Goal: Book appointment/travel/reservation

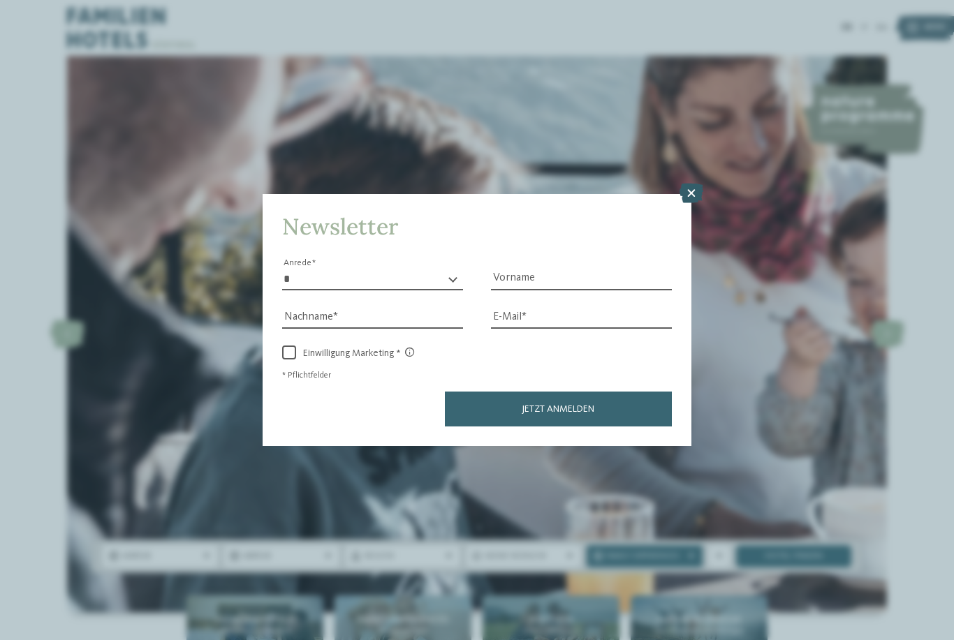
click at [690, 184] on icon at bounding box center [691, 194] width 24 height 20
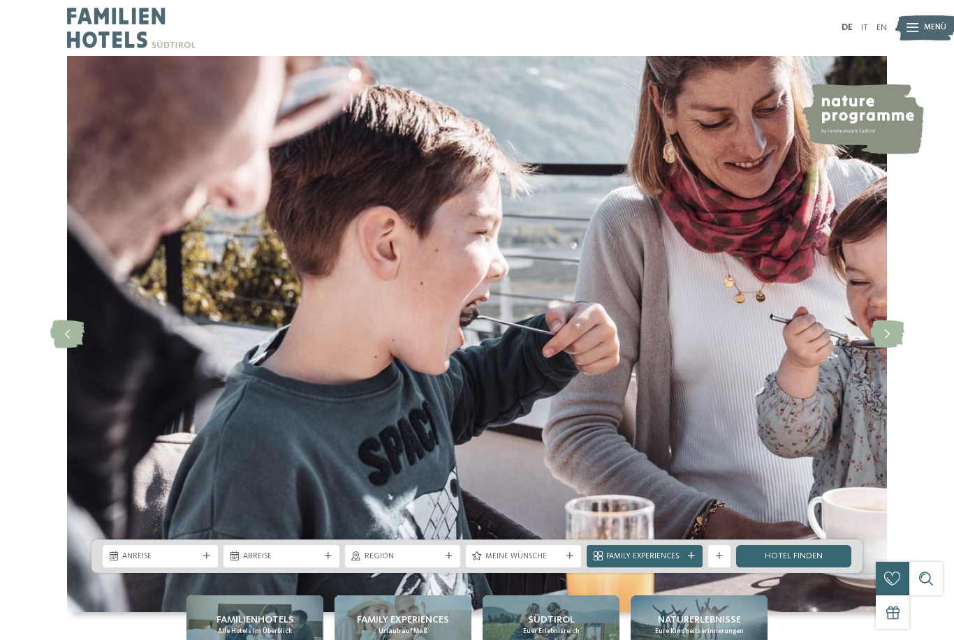
click at [929, 27] on span "Menü" at bounding box center [935, 27] width 22 height 11
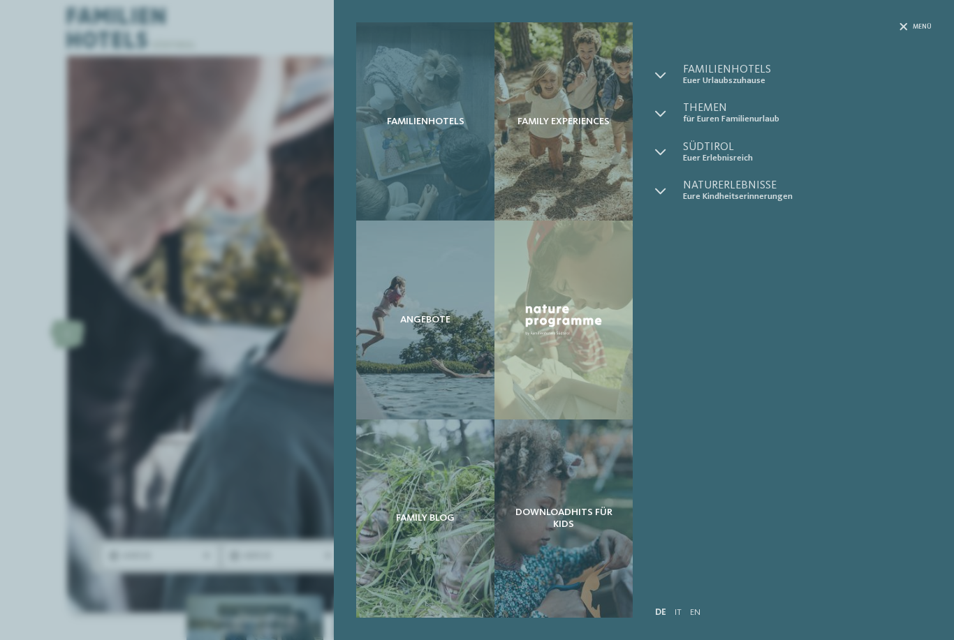
click at [411, 139] on div "Familienhotels" at bounding box center [425, 121] width 138 height 198
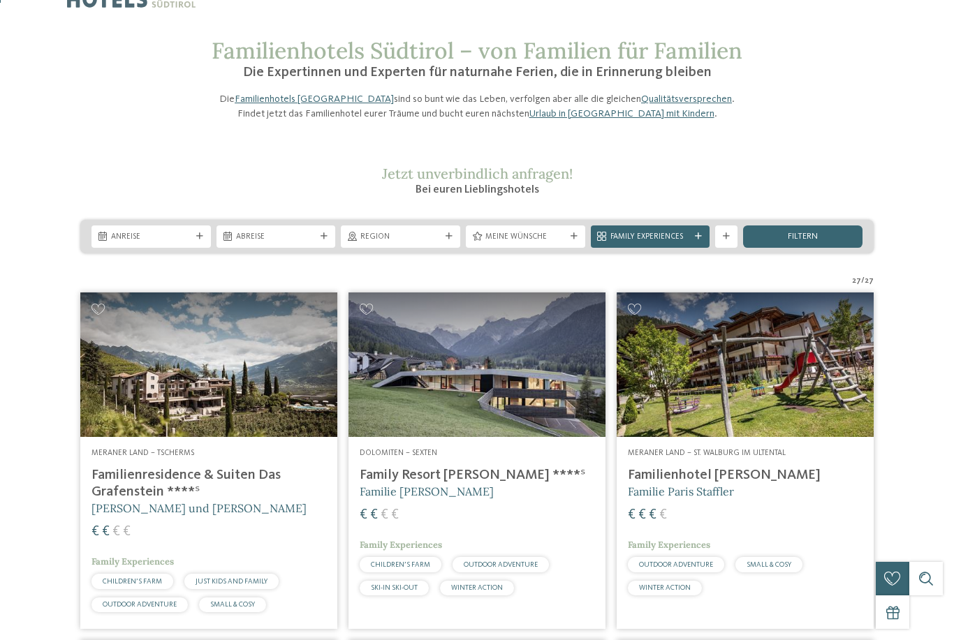
scroll to position [82, 0]
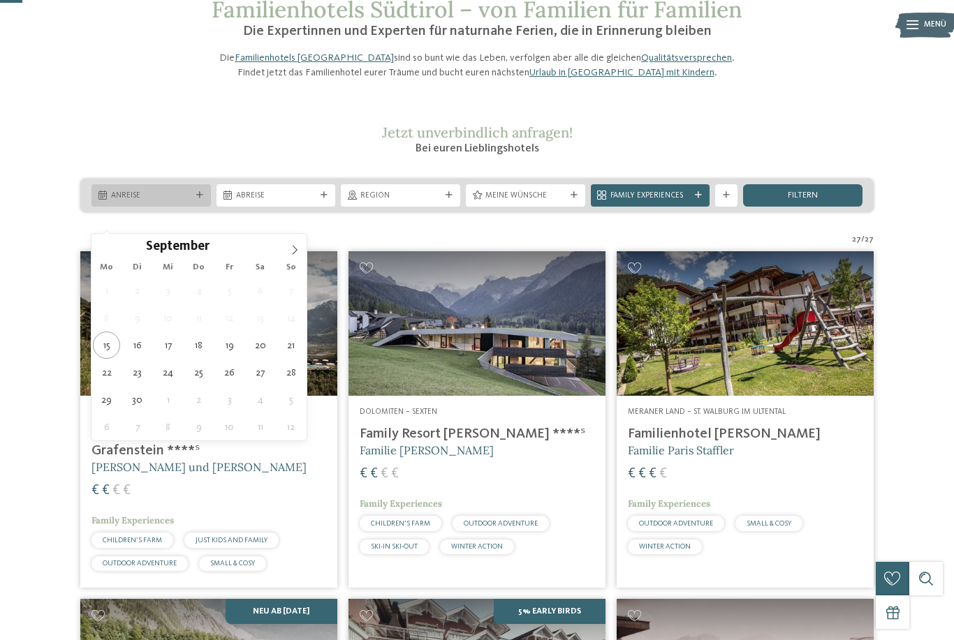
click at [193, 201] on div "Anreise" at bounding box center [151, 195] width 86 height 12
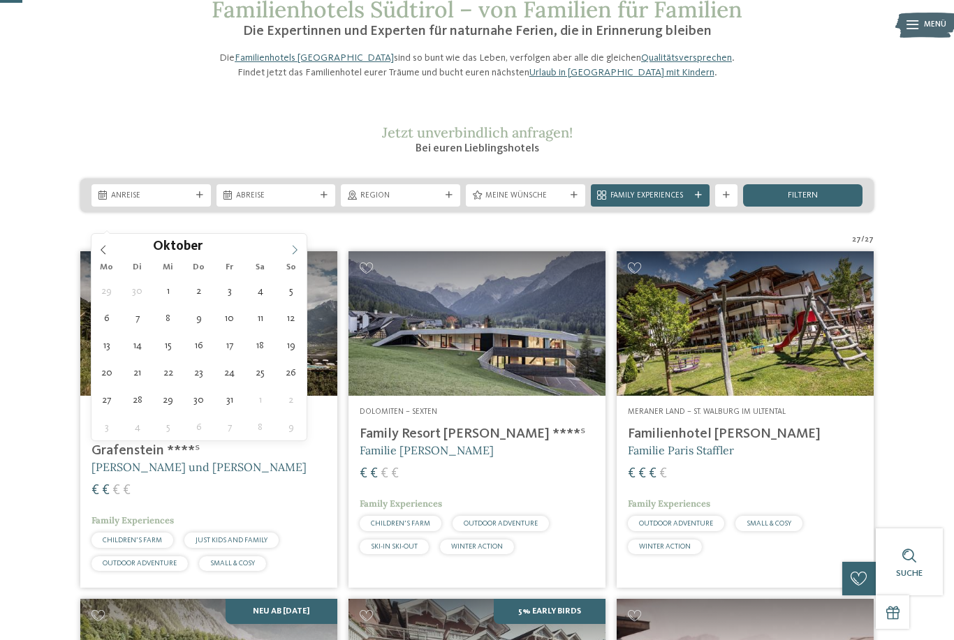
click at [295, 251] on icon at bounding box center [295, 250] width 10 height 10
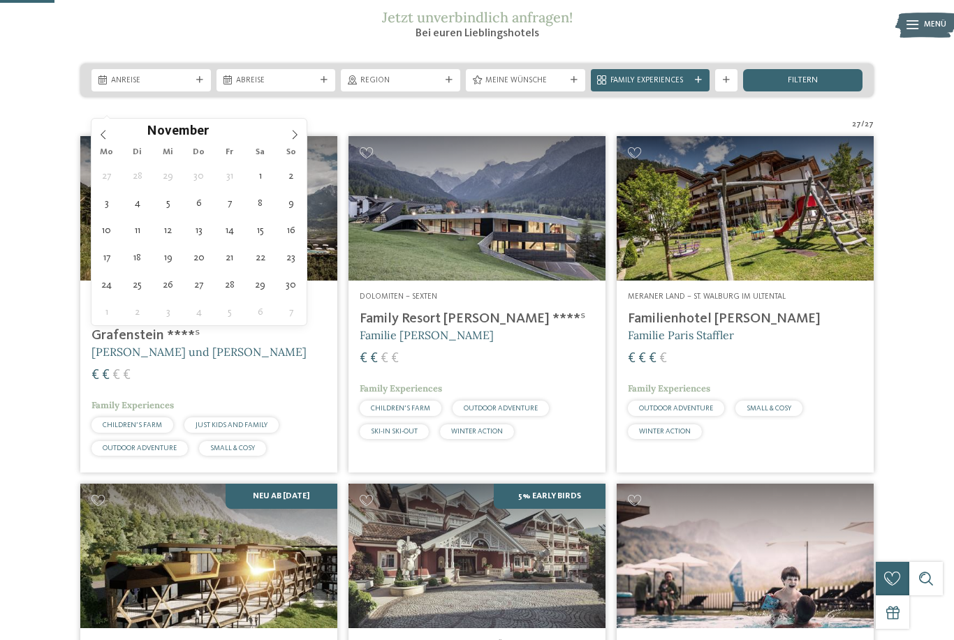
scroll to position [199, 0]
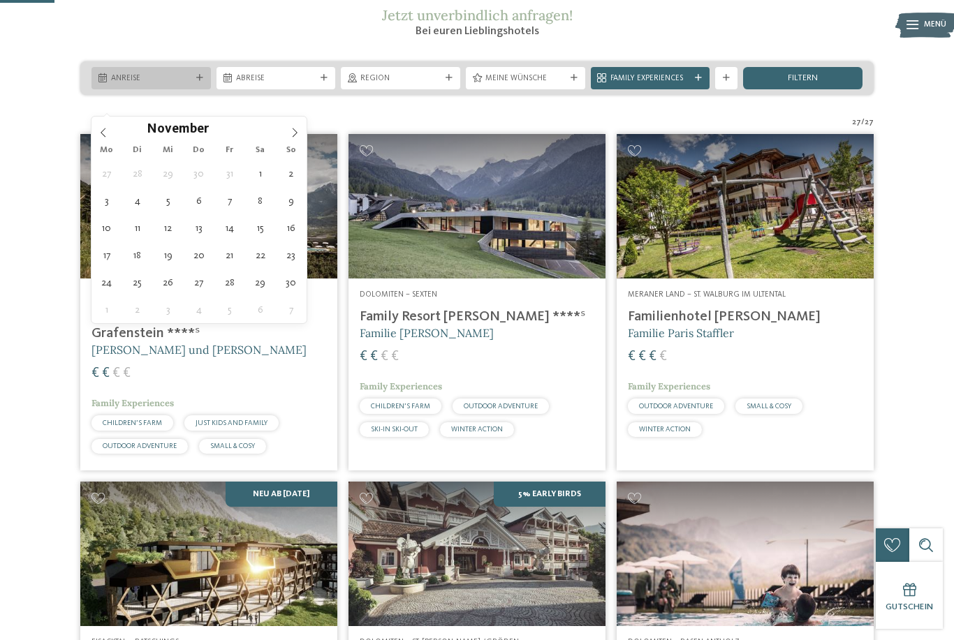
click at [187, 84] on span "Anreise" at bounding box center [151, 78] width 80 height 11
click at [201, 82] on icon at bounding box center [199, 78] width 7 height 7
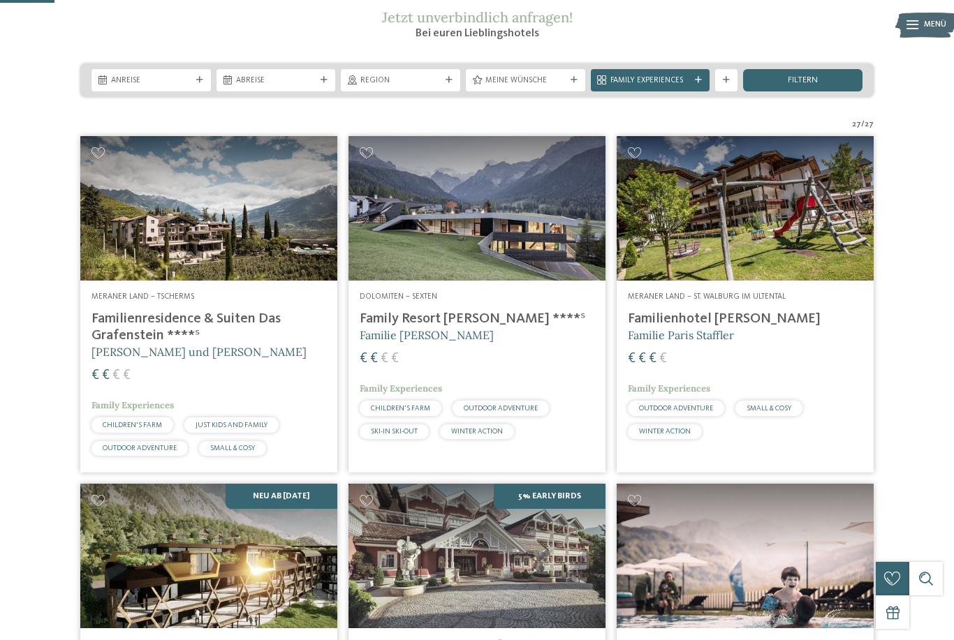
scroll to position [194, 0]
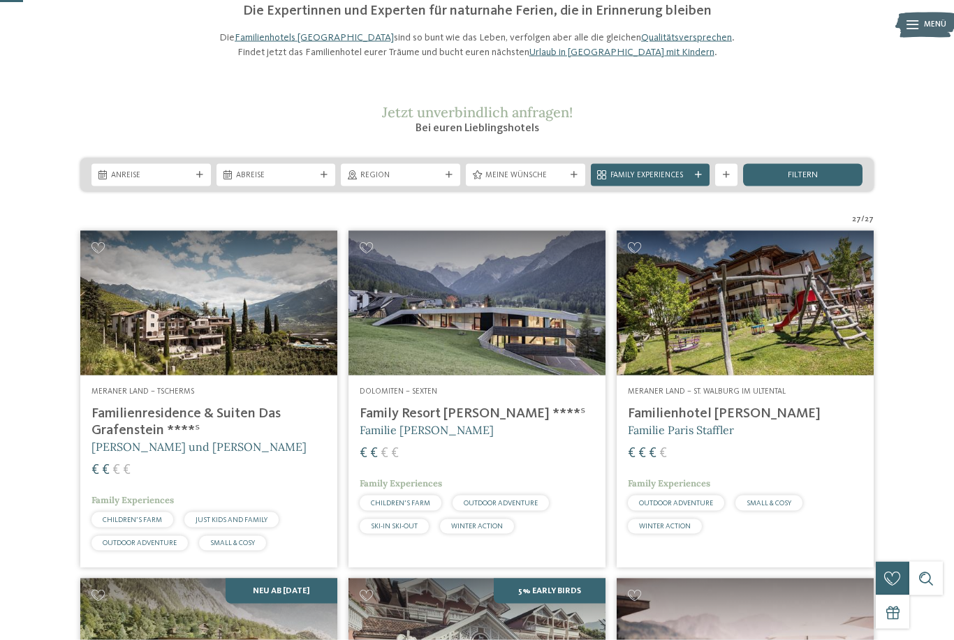
scroll to position [0, 0]
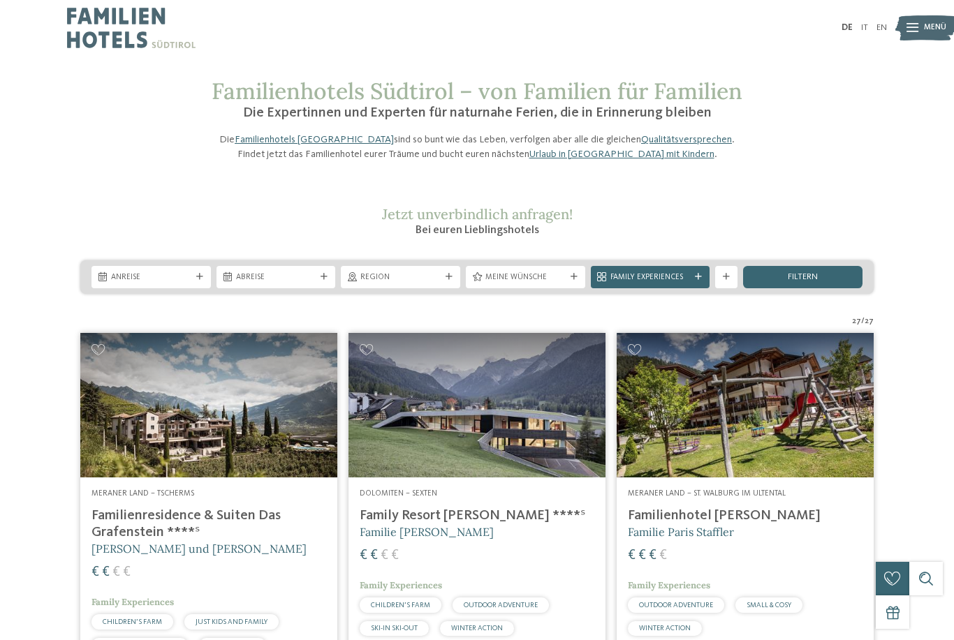
click at [704, 281] on div at bounding box center [698, 277] width 11 height 7
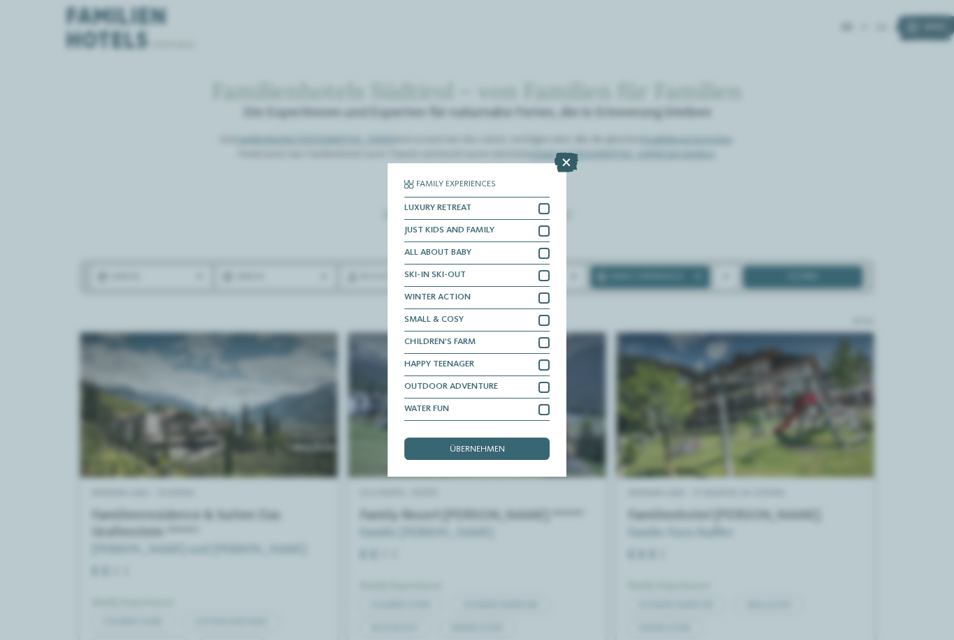
click at [565, 153] on icon at bounding box center [566, 163] width 24 height 20
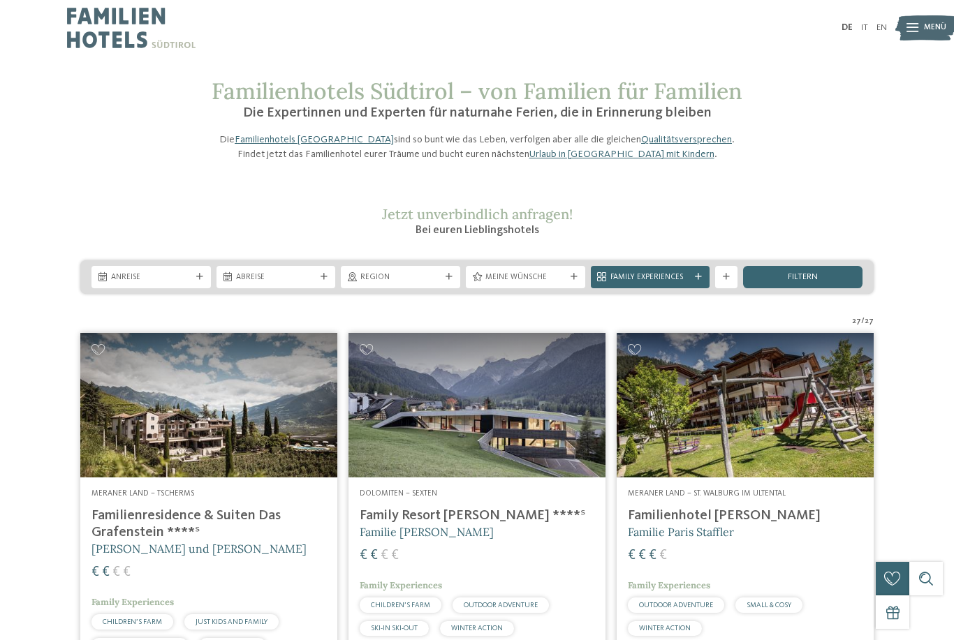
click at [424, 283] on span "Region" at bounding box center [400, 277] width 80 height 11
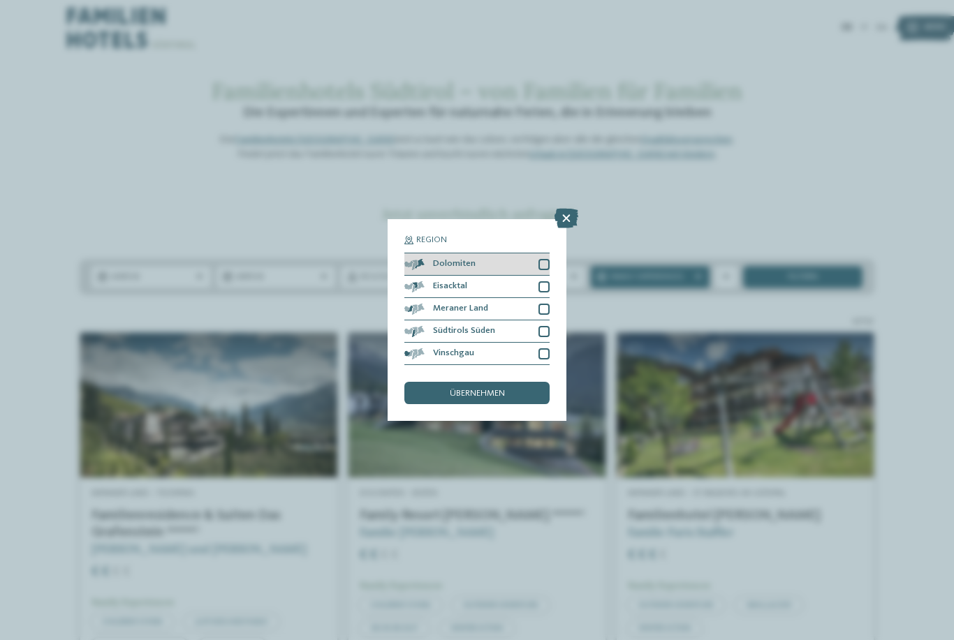
click at [447, 253] on div "Dolomiten" at bounding box center [476, 264] width 145 height 22
click at [458, 327] on span "Südtirols Süden" at bounding box center [464, 331] width 62 height 9
click at [461, 282] on span "Eisacktal" at bounding box center [450, 286] width 34 height 9
click at [455, 390] on span "übernehmen" at bounding box center [477, 394] width 55 height 9
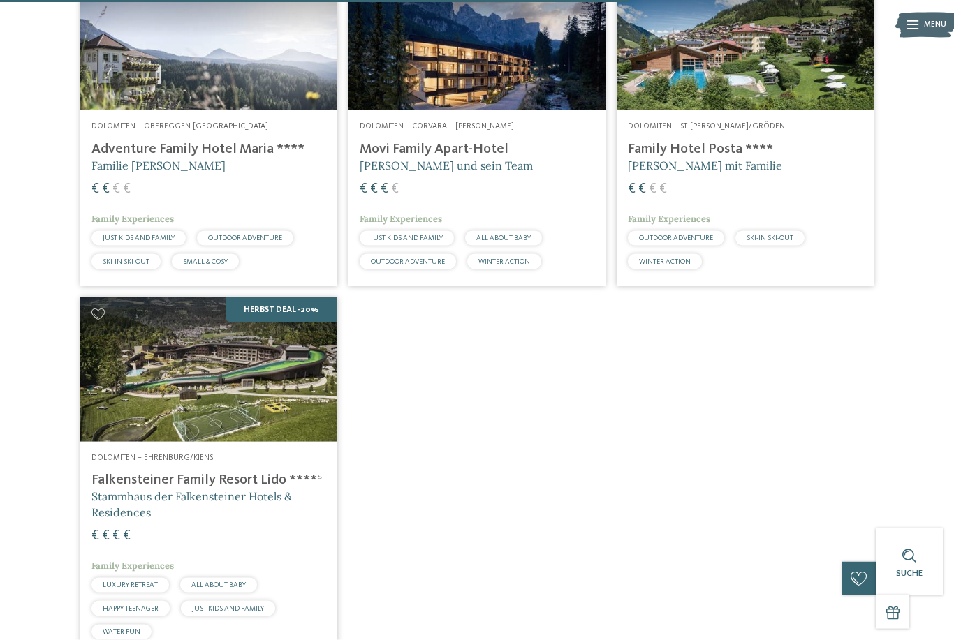
scroll to position [1197, 0]
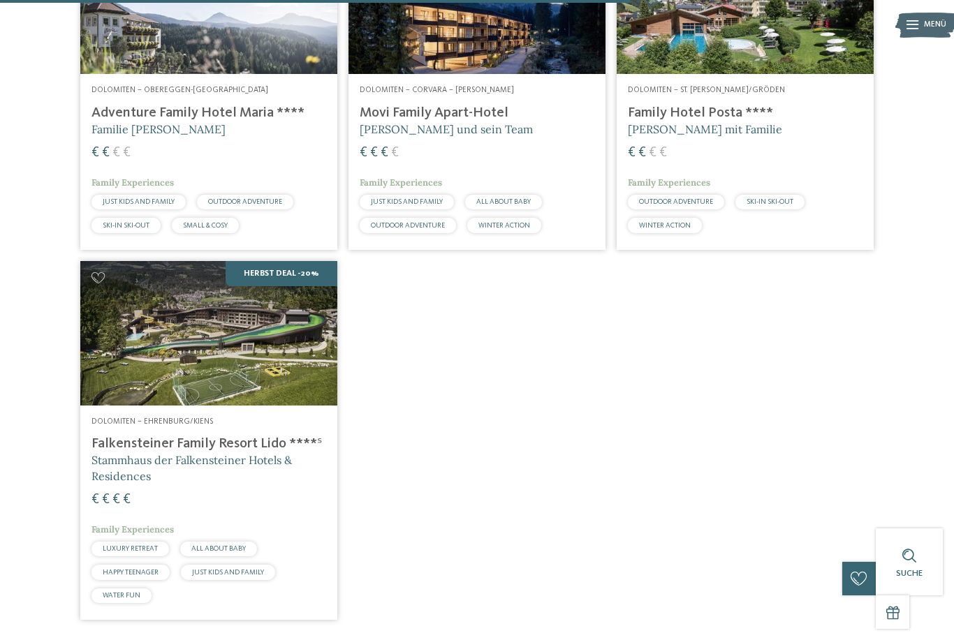
click at [175, 452] on h4 "Falkensteiner Family Resort Lido ****ˢ" at bounding box center [208, 444] width 235 height 17
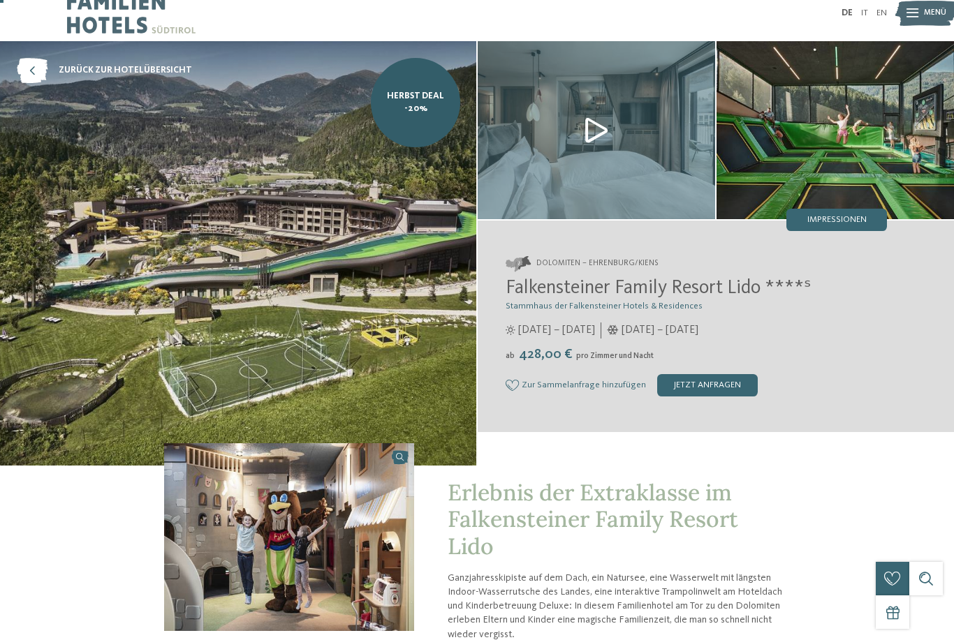
scroll to position [13, 0]
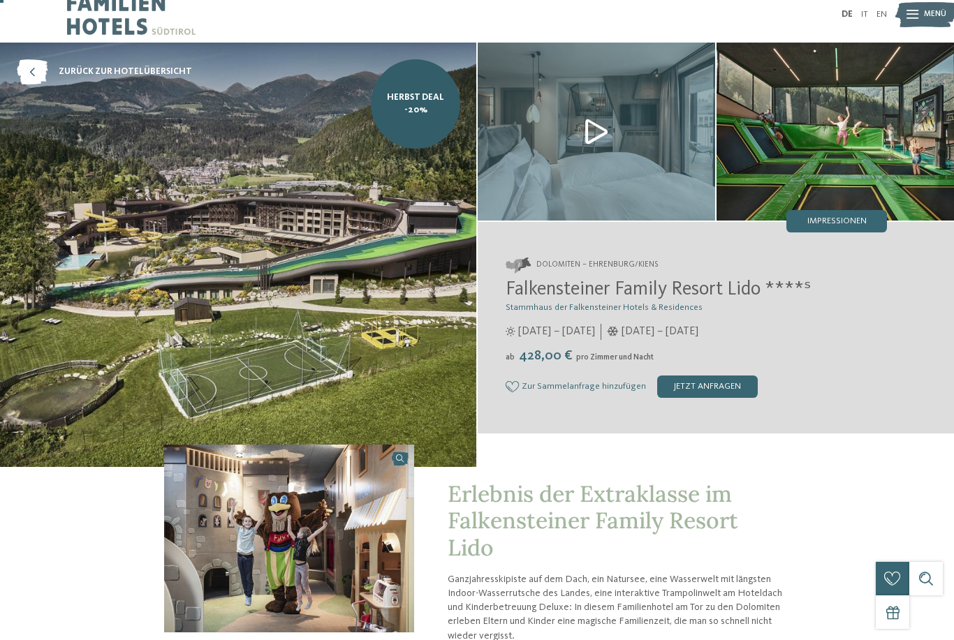
drag, startPoint x: 699, startPoint y: 392, endPoint x: 699, endPoint y: 305, distance: 86.6
click at [699, 392] on div "jetzt anfragen" at bounding box center [707, 387] width 101 height 22
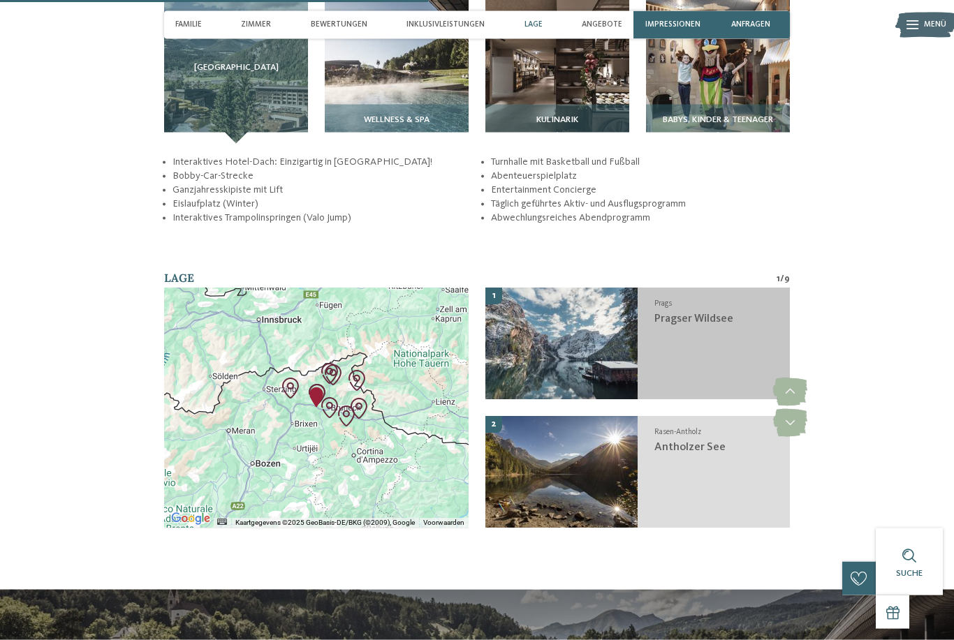
scroll to position [1842, 0]
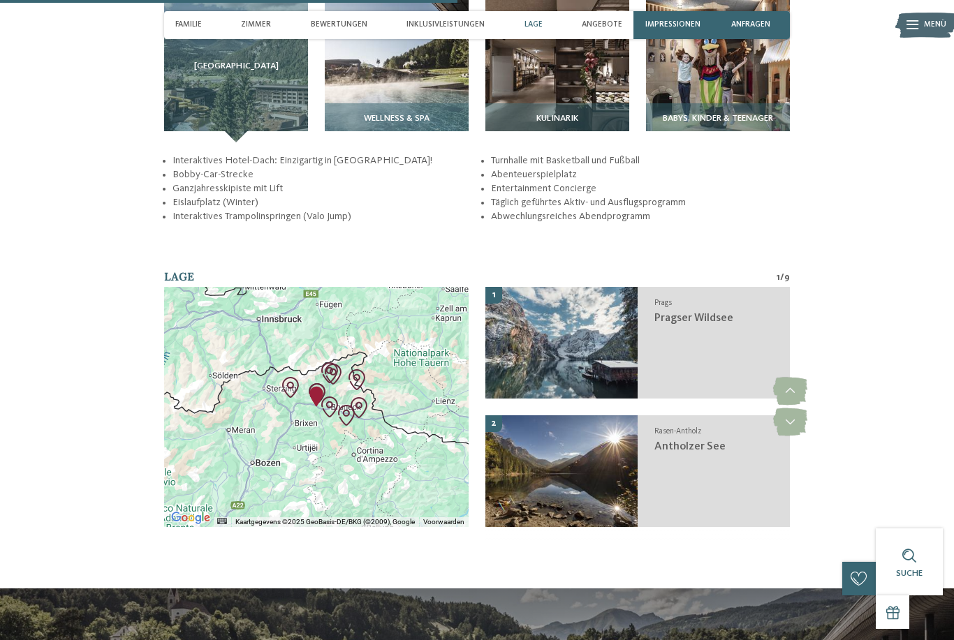
click at [288, 404] on img "Almenregion Gitschberg Jochtal" at bounding box center [290, 387] width 32 height 32
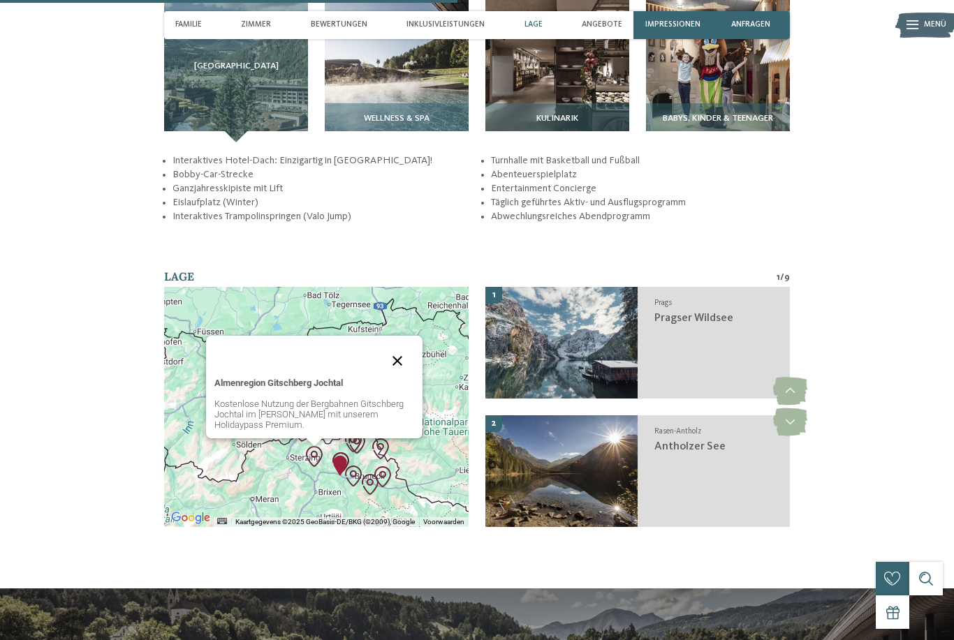
click at [398, 369] on button "Sluiten" at bounding box center [397, 361] width 34 height 34
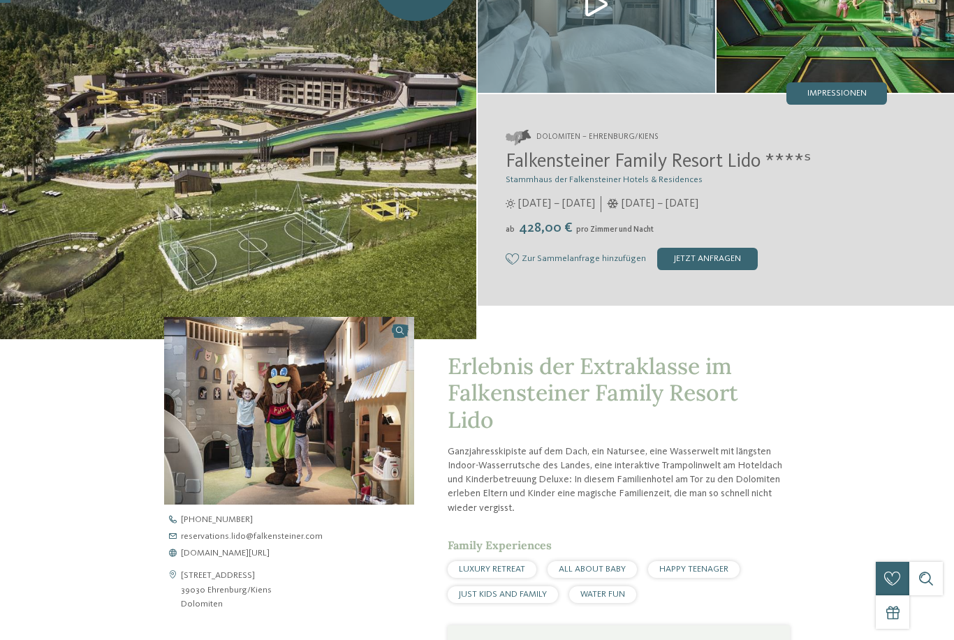
scroll to position [0, 0]
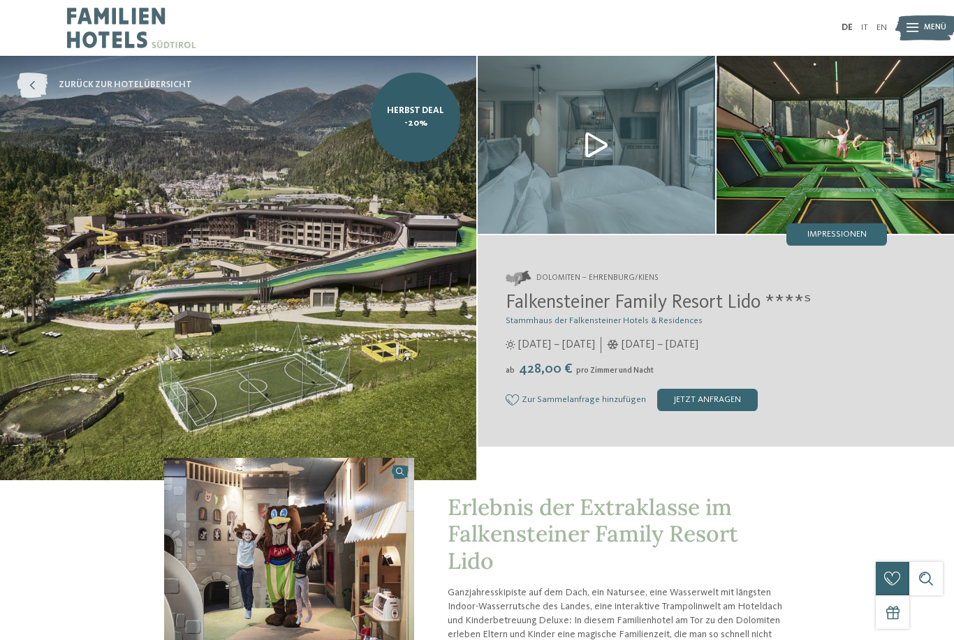
click at [34, 86] on icon at bounding box center [32, 85] width 31 height 25
